Goal: Check status: Check status

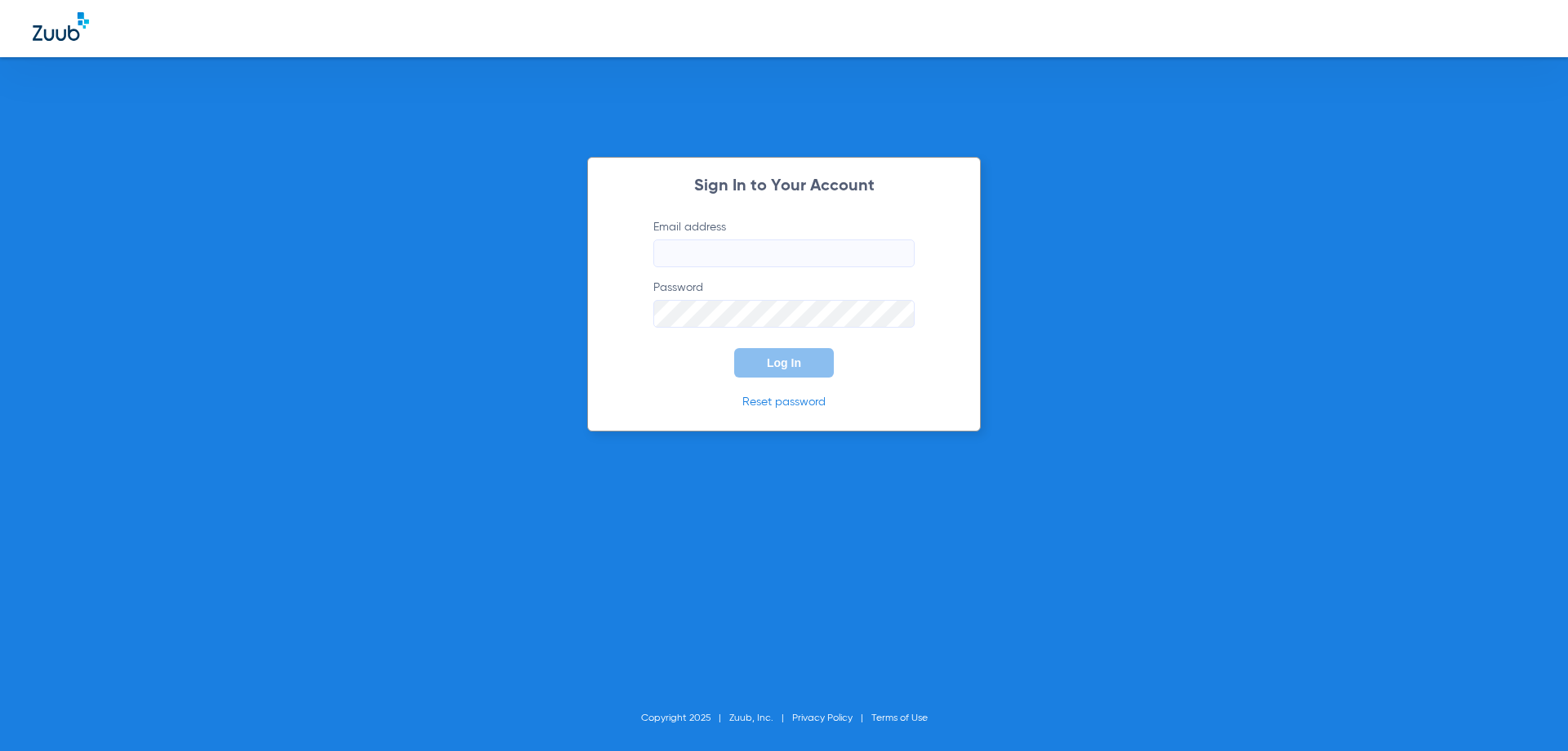
type input "[EMAIL_ADDRESS][DOMAIN_NAME]"
click at [763, 361] on button "Log In" at bounding box center [784, 363] width 99 height 29
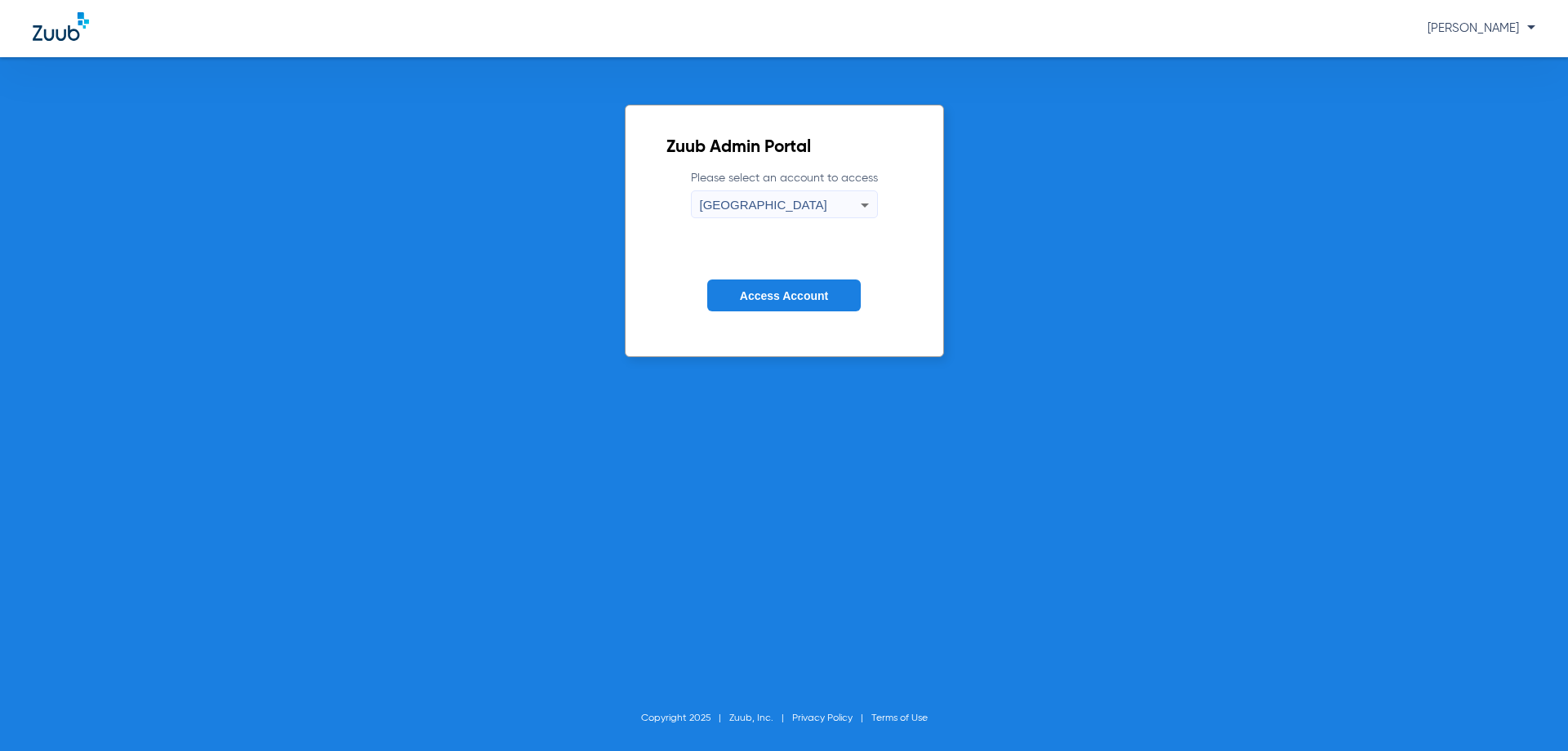
click at [760, 289] on span "Access Account" at bounding box center [784, 295] width 88 height 13
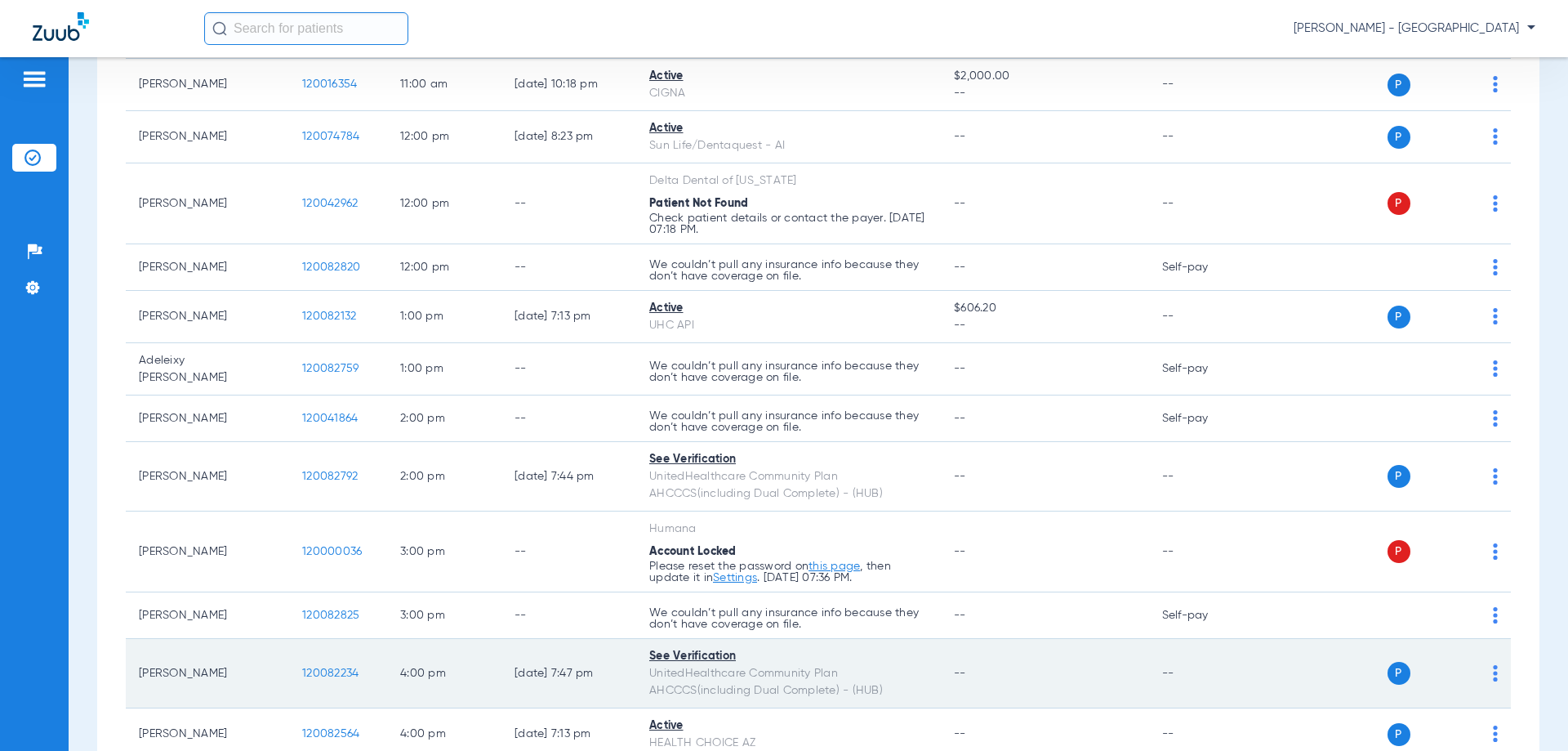
scroll to position [735, 0]
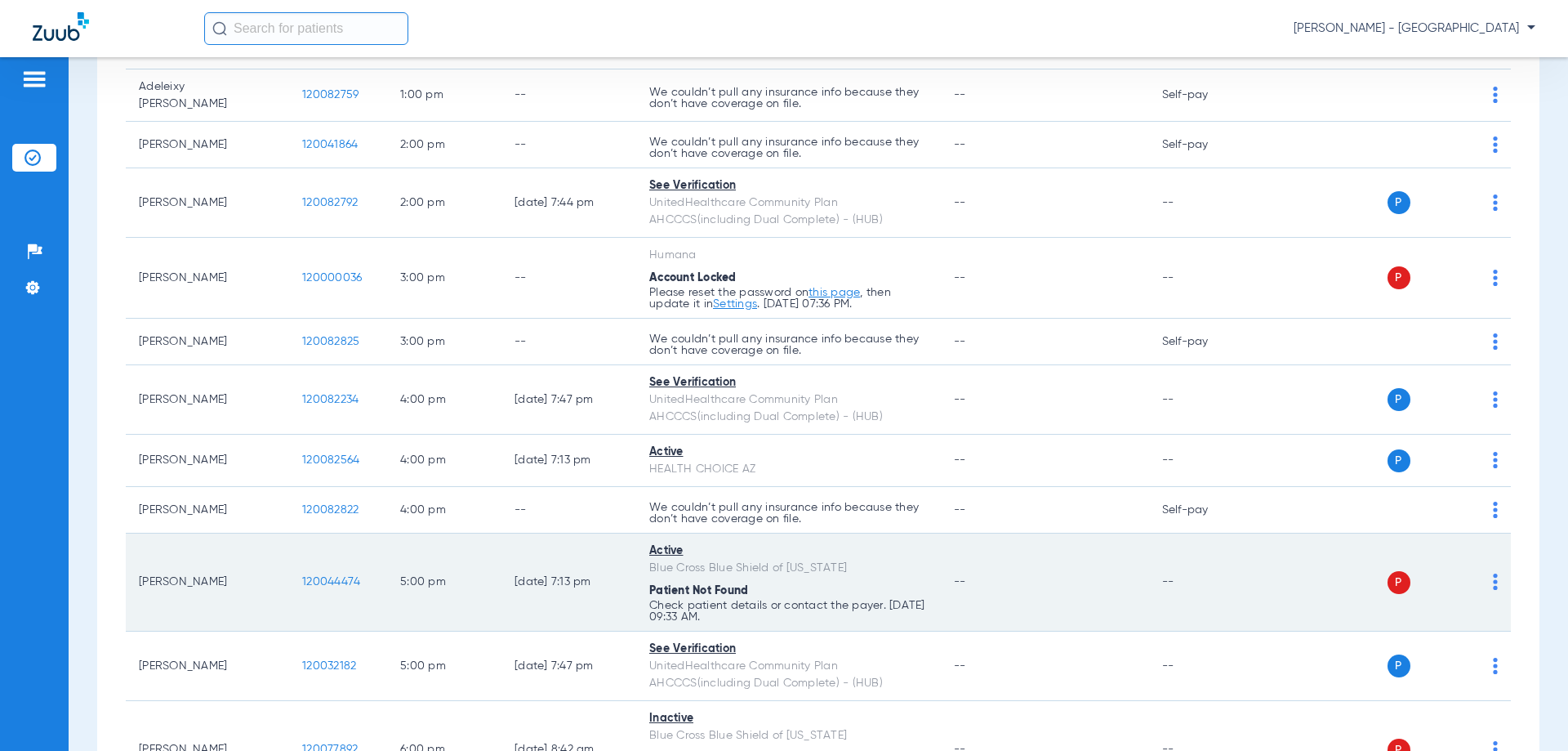
click at [1493, 573] on img at bounding box center [1495, 582] width 5 height 17
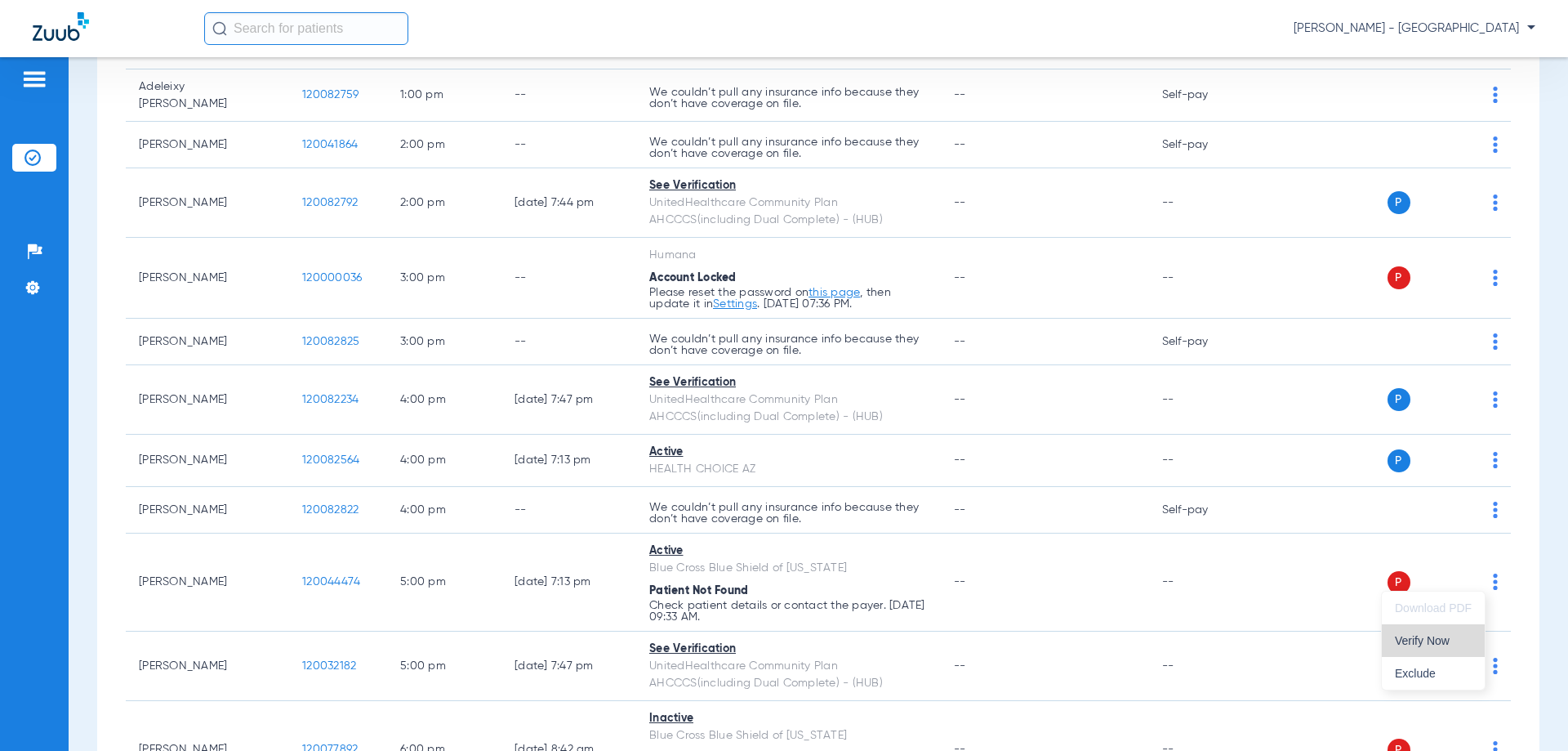
click at [1409, 642] on span "Verify Now" at bounding box center [1433, 641] width 76 height 11
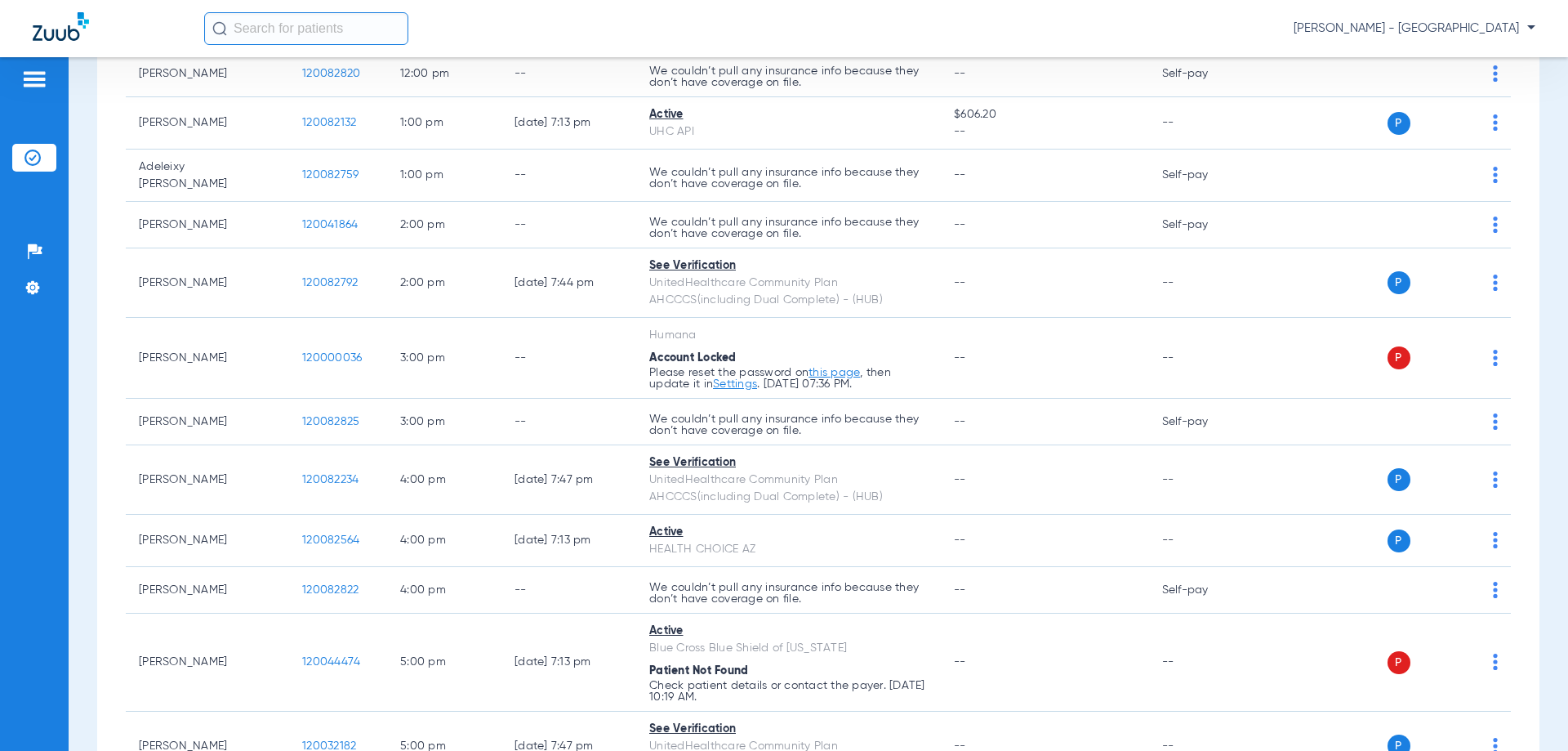
scroll to position [653, 0]
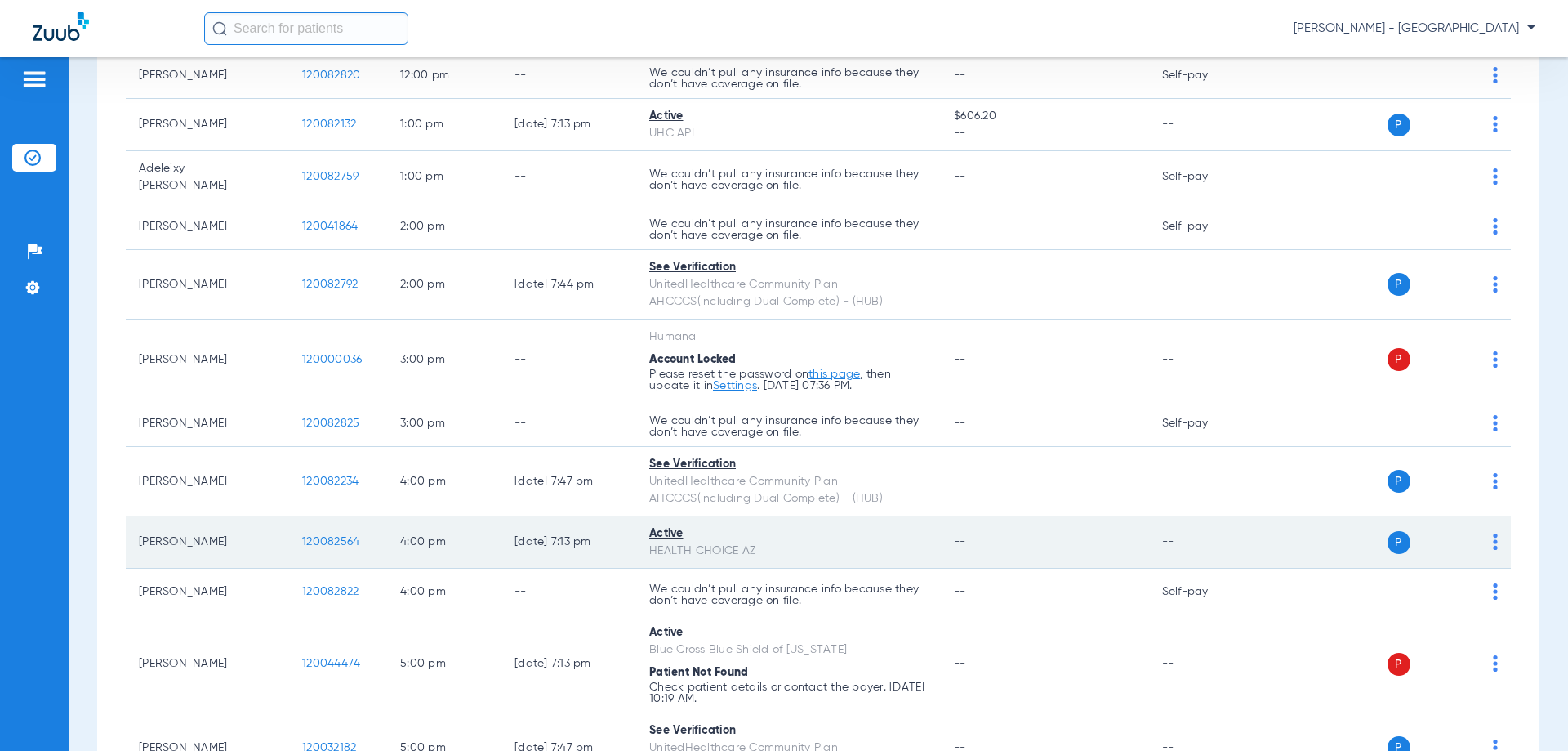
click at [1489, 533] on td "P S" at bounding box center [1386, 542] width 252 height 52
click at [1493, 534] on img at bounding box center [1495, 542] width 5 height 17
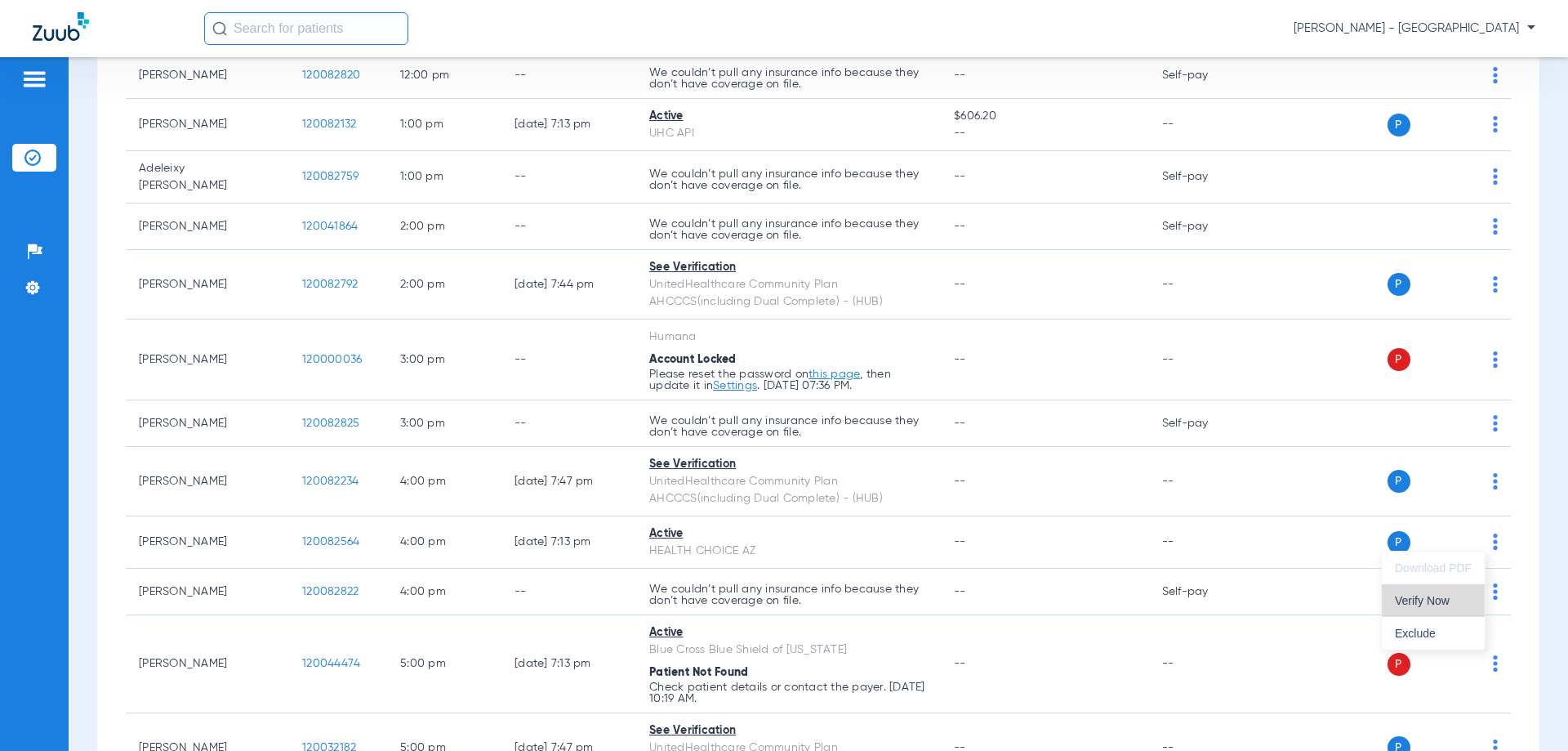
click at [1434, 593] on button "Verify Now" at bounding box center [1434, 601] width 103 height 33
